Goal: Task Accomplishment & Management: Use online tool/utility

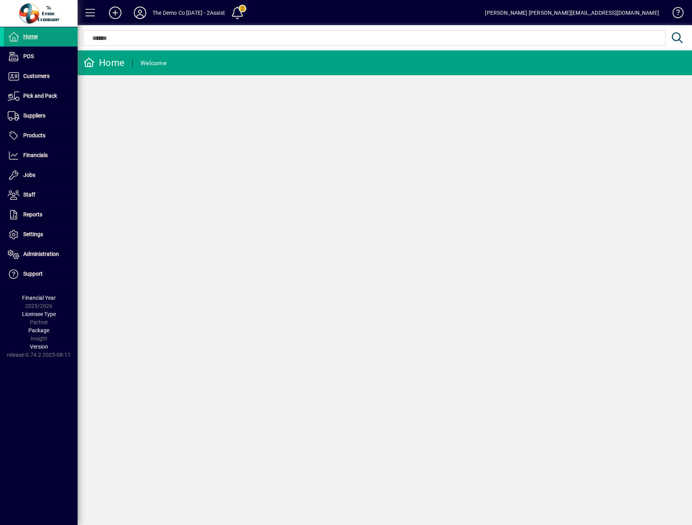
click at [223, 480] on div "Home Welcome" at bounding box center [385, 287] width 614 height 475
click at [30, 154] on span "Financials" at bounding box center [35, 155] width 24 height 6
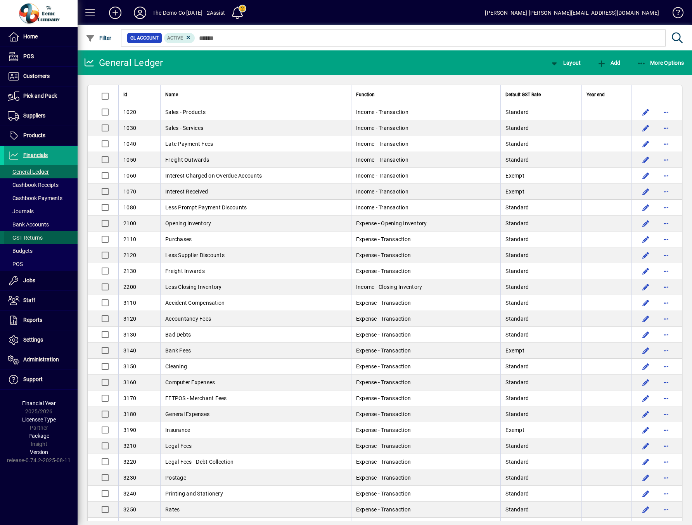
click at [29, 234] on span "GST Returns" at bounding box center [23, 238] width 39 height 8
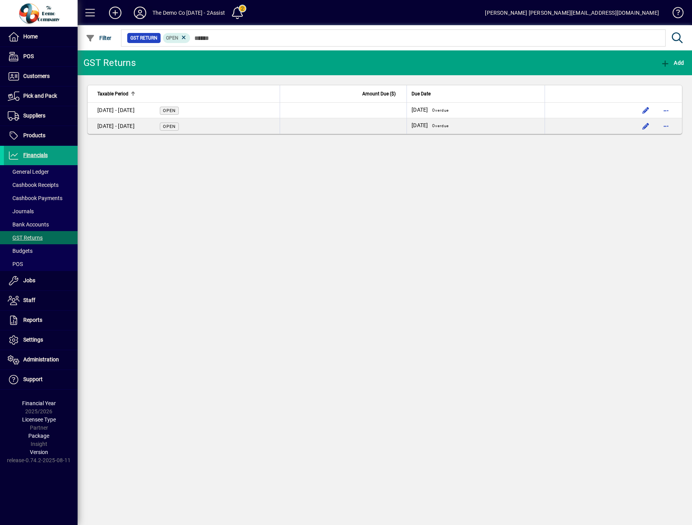
click at [139, 13] on icon at bounding box center [140, 13] width 16 height 12
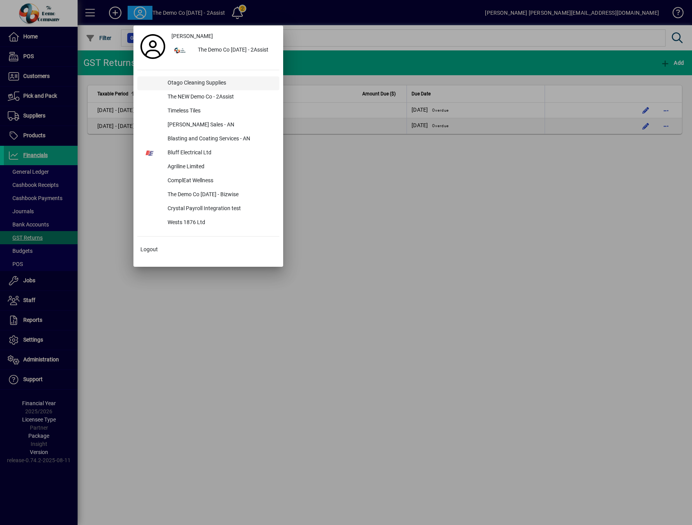
click at [208, 85] on div "Otago Cleaning Supplies" at bounding box center [220, 83] width 118 height 14
